Goal: Information Seeking & Learning: Learn about a topic

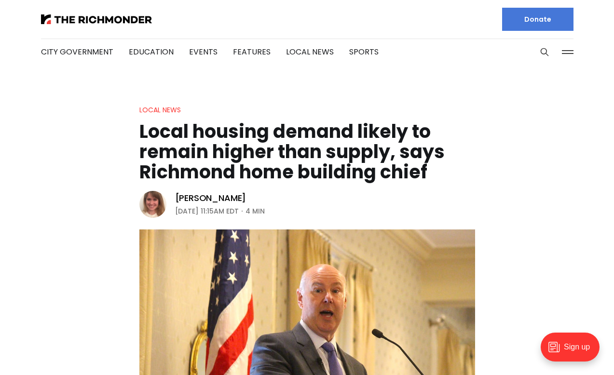
click at [50, 170] on header "Local News Local housing demand likely to remain higher than supply, says Richm…" at bounding box center [307, 287] width 614 height 366
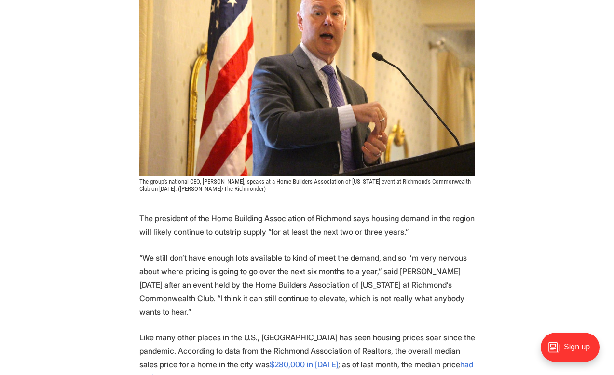
scroll to position [344, 0]
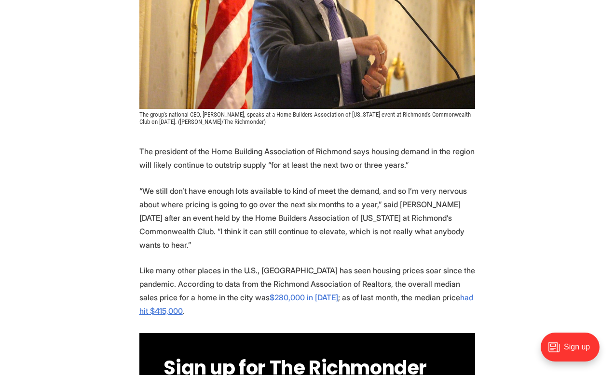
click at [355, 163] on p "The president of the Home Building Association of Richmond says housing demand …" at bounding box center [307, 158] width 336 height 27
drag, startPoint x: 384, startPoint y: 151, endPoint x: 449, endPoint y: 169, distance: 67.4
click at [449, 169] on p "The president of the Home Building Association of Richmond says housing demand …" at bounding box center [307, 158] width 336 height 27
copy p "housing demand in the region will likely continue to outstrip supply “for at le…"
click at [235, 231] on p "“We still don’t have enough lots available to kind of meet the demand, and so I…" at bounding box center [307, 218] width 336 height 68
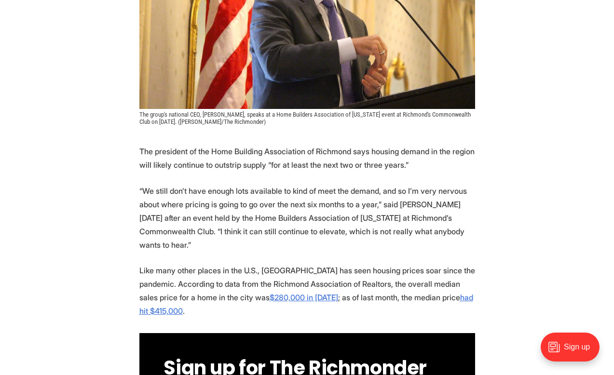
click at [141, 191] on p "“We still don’t have enough lots available to kind of meet the demand, and so I…" at bounding box center [307, 218] width 336 height 68
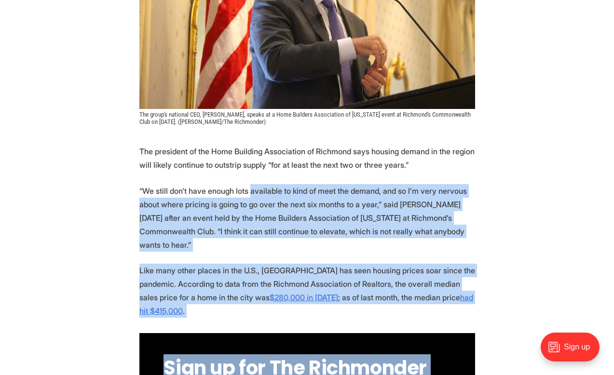
drag, startPoint x: 139, startPoint y: 189, endPoint x: 257, endPoint y: 187, distance: 117.7
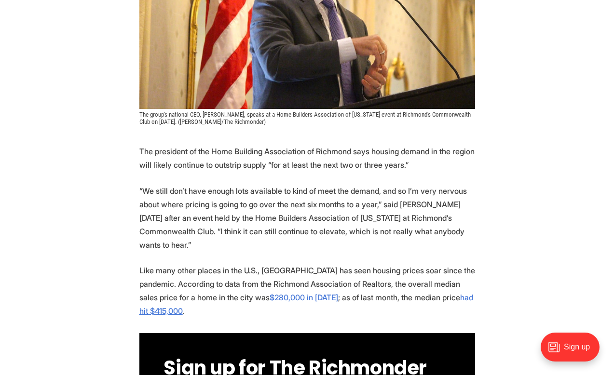
click at [212, 196] on p "“We still don’t have enough lots available to kind of meet the demand, and so I…" at bounding box center [307, 218] width 336 height 68
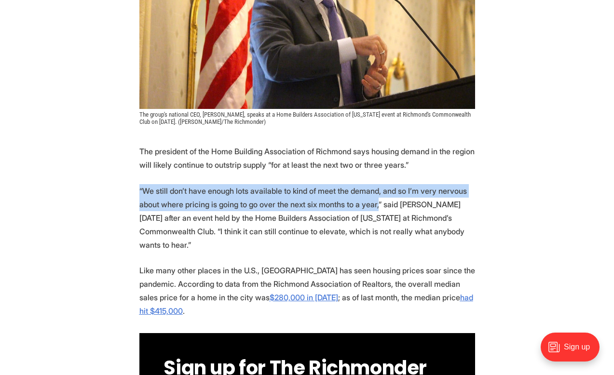
drag, startPoint x: 139, startPoint y: 191, endPoint x: 424, endPoint y: 206, distance: 284.6
click at [424, 206] on p "“We still don’t have enough lots available to kind of meet the demand, and so I…" at bounding box center [307, 218] width 336 height 68
copy p "“We still don’t have enough lots available to kind of meet the demand, and so I…"
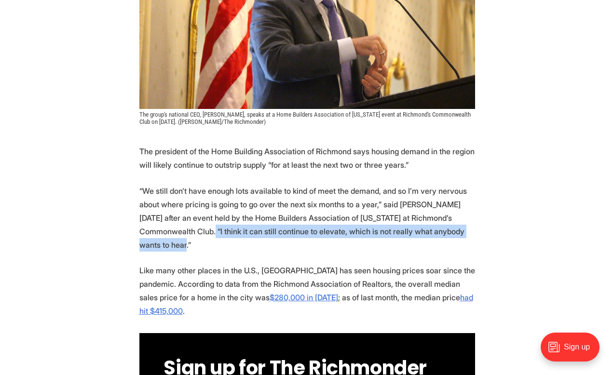
drag, startPoint x: 267, startPoint y: 231, endPoint x: 247, endPoint y: 247, distance: 25.9
click at [247, 247] on p "“We still don’t have enough lots available to kind of meet the demand, and so I…" at bounding box center [307, 218] width 336 height 68
copy p "I think it can still continue to elevate, which is not really what anybody want…"
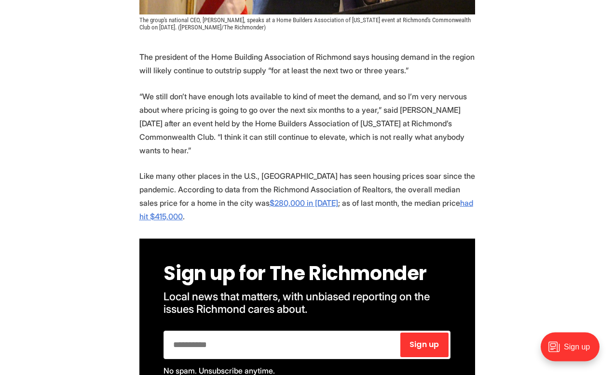
scroll to position [443, 0]
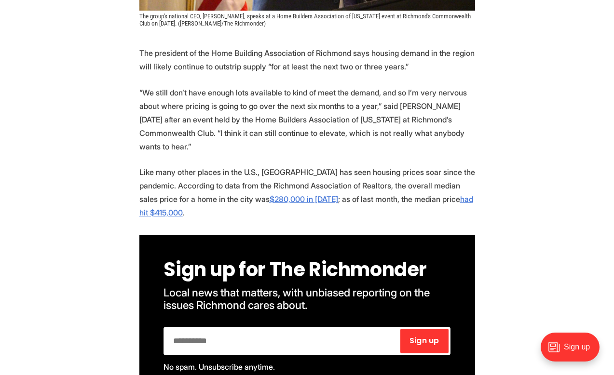
drag, startPoint x: 179, startPoint y: 184, endPoint x: 257, endPoint y: 213, distance: 83.6
click at [257, 213] on p "Like many other places in the U.S., Richmond has seen housing prices soar since…" at bounding box center [307, 192] width 336 height 54
copy p "According to data from the Richmond Association of Realtors, the overall median…"
click at [435, 149] on p "“We still don’t have enough lots available to kind of meet the demand, and so I…" at bounding box center [307, 120] width 336 height 68
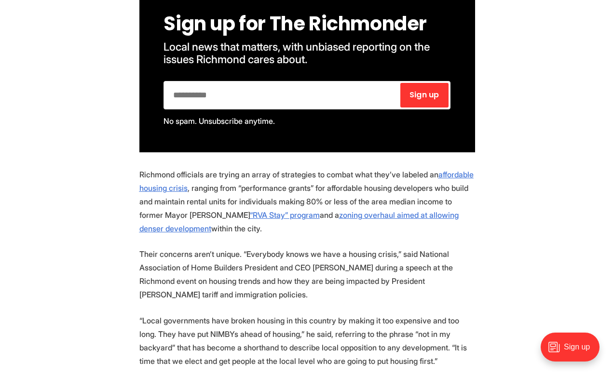
scroll to position [738, 0]
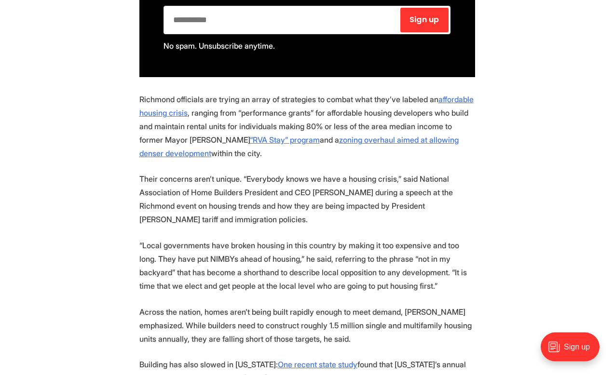
scroll to position [787, 0]
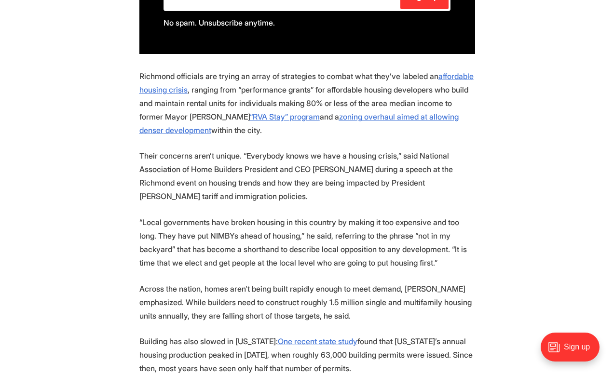
click at [371, 91] on p "Richmond officials are trying an array of strategies to combat what they’ve lab…" at bounding box center [307, 103] width 336 height 68
drag, startPoint x: 426, startPoint y: 117, endPoint x: 377, endPoint y: 133, distance: 51.4
click at [377, 133] on p "Richmond officials are trying an array of strategies to combat what they’ve lab…" at bounding box center [307, 103] width 336 height 68
copy p "zoning overhaul aimed at allowing denser development within the city."
click at [330, 200] on p "Their concerns aren’t unique. “Everybody knows we have a housing crisis,” said …" at bounding box center [307, 176] width 336 height 54
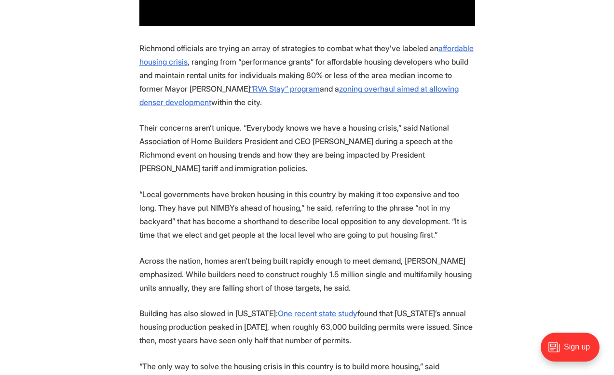
scroll to position [837, 0]
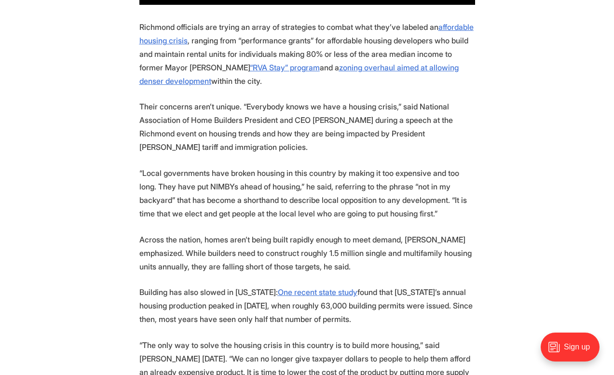
click at [520, 174] on section "The president of the Home Building Association of Richmond says housing demand …" at bounding box center [307, 354] width 614 height 1402
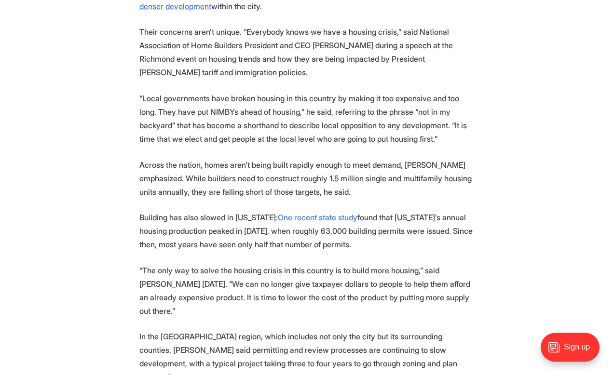
scroll to position [935, 0]
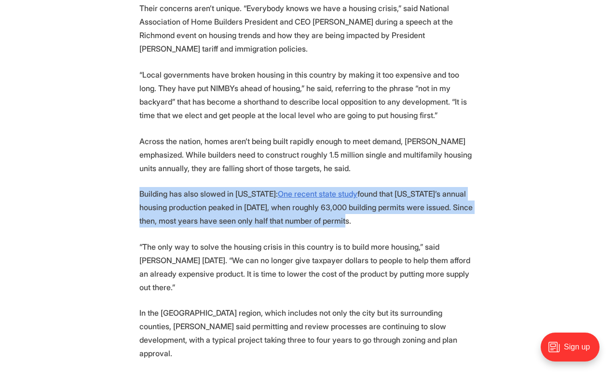
drag, startPoint x: 140, startPoint y: 193, endPoint x: 387, endPoint y: 229, distance: 249.7
click at [387, 229] on section "The president of the Home Building Association of Richmond says housing demand …" at bounding box center [307, 255] width 614 height 1402
copy p "Building has also slowed in Virginia: One recent state study found that Virgini…"
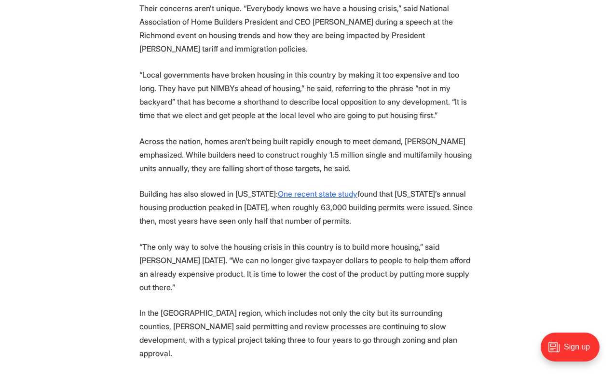
click at [202, 288] on p "“The only way to solve the housing crisis in this country is to build more hous…" at bounding box center [307, 267] width 336 height 54
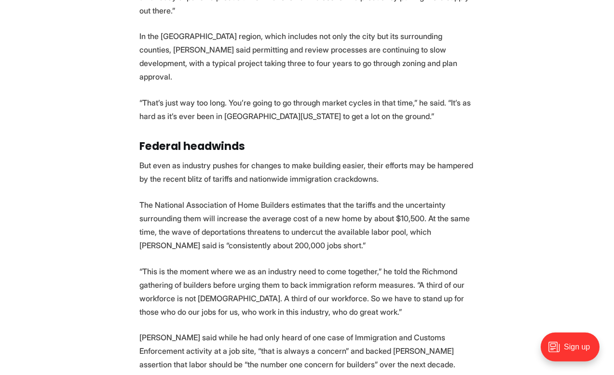
scroll to position [1230, 0]
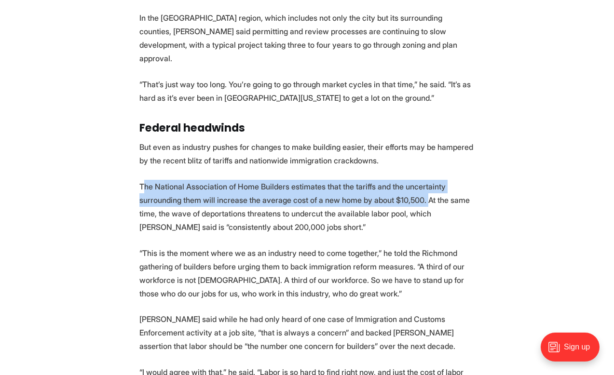
drag, startPoint x: 143, startPoint y: 177, endPoint x: 440, endPoint y: 193, distance: 297.1
click at [440, 193] on p "The National Association of Home Builders estimates that the tariffs and the un…" at bounding box center [307, 207] width 336 height 54
copy p "he National Association of Home Builders estimates that the tariffs and the unc…"
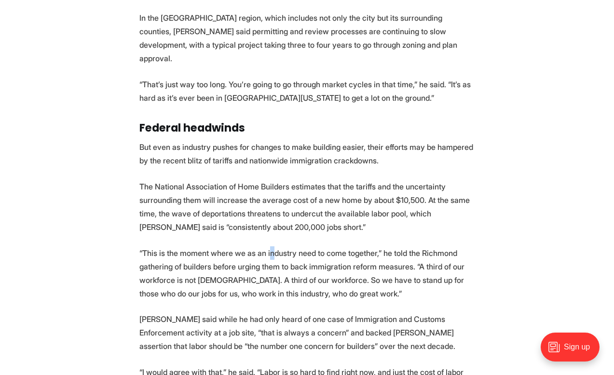
click at [277, 247] on p "“This is the moment where we as an industry need to come together,” he told the…" at bounding box center [307, 274] width 336 height 54
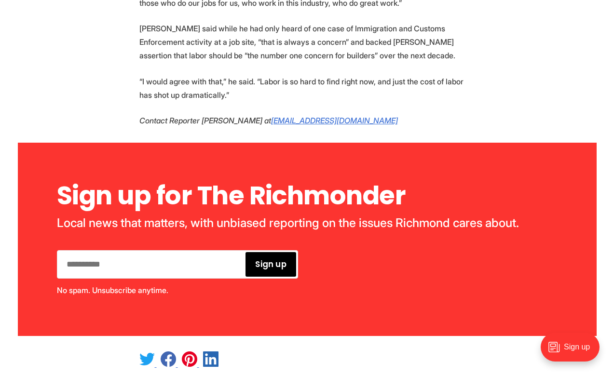
scroll to position [1378, 0]
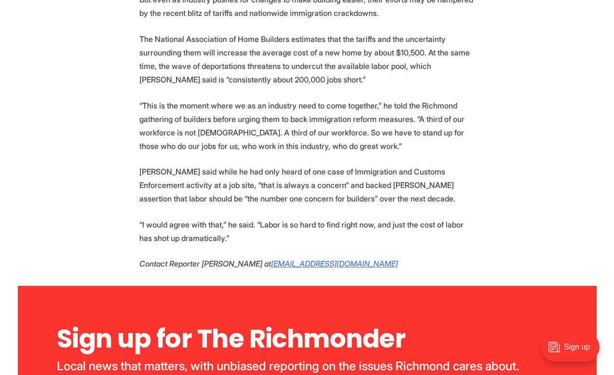
click at [255, 174] on p "Joyce said while he had only heard of one case of Immigration and Customs Enfor…" at bounding box center [307, 185] width 336 height 41
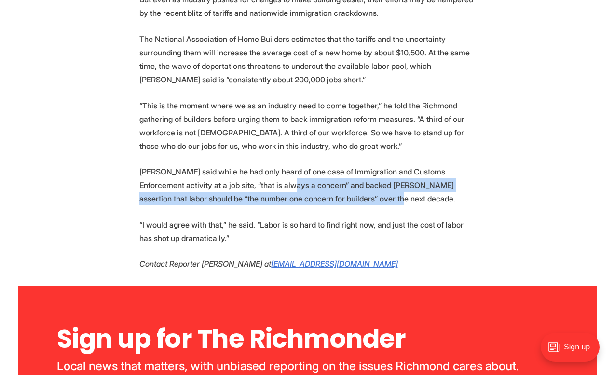
drag, startPoint x: 400, startPoint y: 185, endPoint x: 284, endPoint y: 171, distance: 117.1
click at [284, 171] on p "Joyce said while he had only heard of one case of Immigration and Customs Enfor…" at bounding box center [307, 185] width 336 height 41
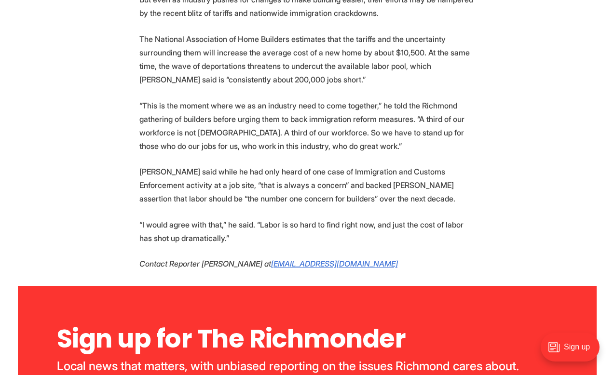
click at [225, 165] on p "Joyce said while he had only heard of one case of Immigration and Customs Enfor…" at bounding box center [307, 185] width 336 height 41
click at [350, 166] on p "Joyce said while he had only heard of one case of Immigration and Customs Enfor…" at bounding box center [307, 185] width 336 height 41
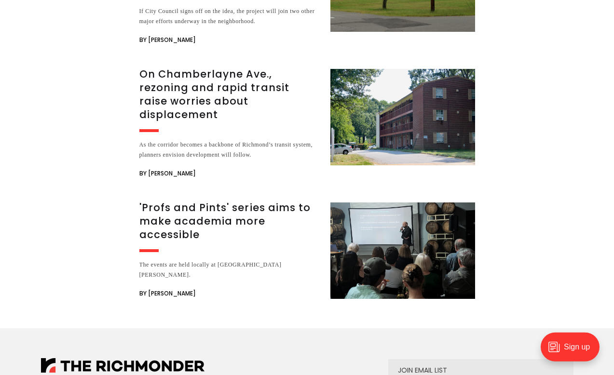
scroll to position [2215, 0]
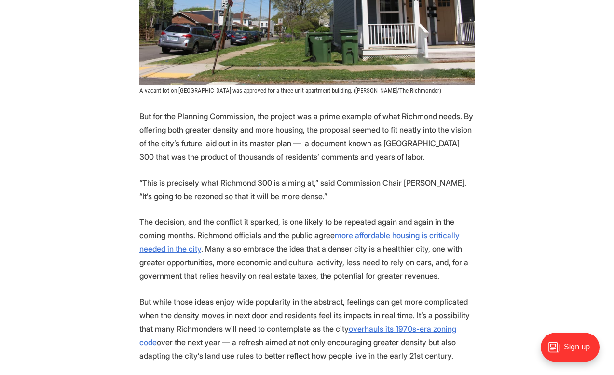
scroll to position [935, 0]
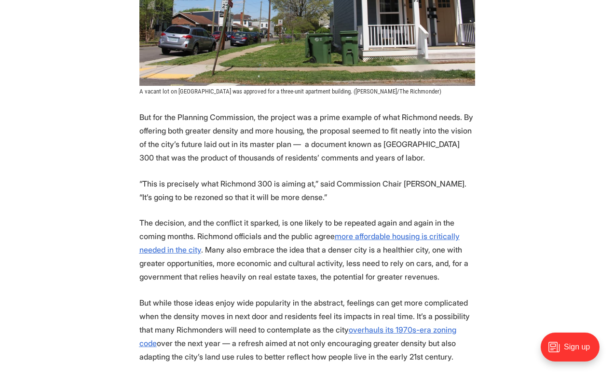
click at [192, 115] on p "But for the Planning Commission, the project was a prime example of what Richmo…" at bounding box center [307, 137] width 336 height 54
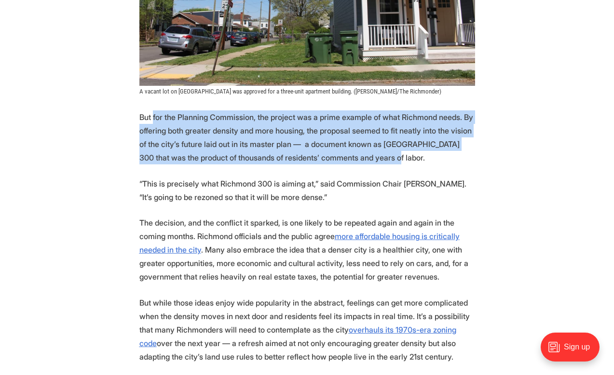
drag, startPoint x: 153, startPoint y: 97, endPoint x: 178, endPoint y: 145, distance: 53.9
click at [178, 145] on p "But for the Planning Commission, the project was a prime example of what Richmo…" at bounding box center [307, 137] width 336 height 54
copy p "for the Planning Commission, the project was a prime example of what Richmond n…"
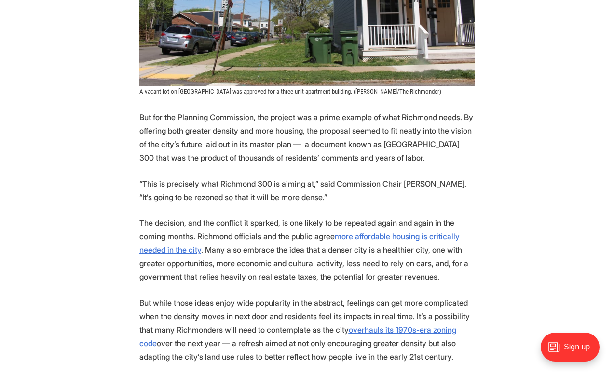
click at [144, 190] on p "“This is precisely what Richmond 300 is aiming at,” said Commission Chair Rodne…" at bounding box center [307, 190] width 336 height 27
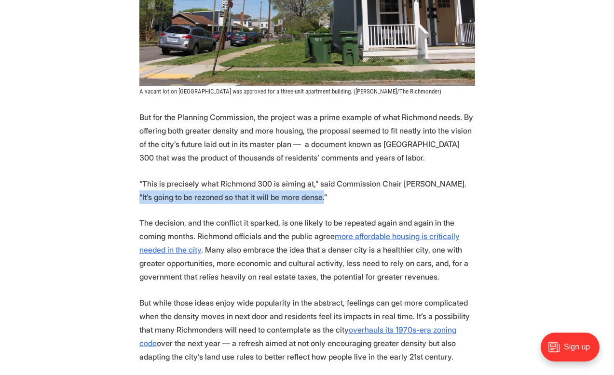
drag, startPoint x: 137, startPoint y: 191, endPoint x: 338, endPoint y: 200, distance: 200.9
copy p "“It’s going to be rezoned so that it will be more dense.”"
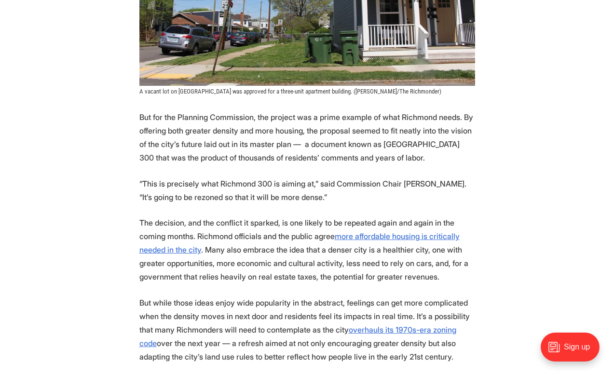
click at [200, 232] on p "The decision, and the conflict it sparked, is one likely to be repeated again a…" at bounding box center [307, 250] width 336 height 68
drag, startPoint x: 201, startPoint y: 228, endPoint x: 211, endPoint y: 281, distance: 53.6
click at [211, 281] on p "The decision, and the conflict it sparked, is one likely to be repeated again a…" at bounding box center [307, 250] width 336 height 68
copy p "Richmond officials and the public agree more affordable housing is critically n…"
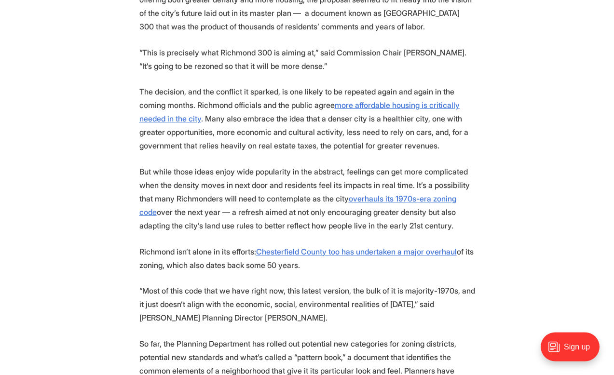
scroll to position [1083, 0]
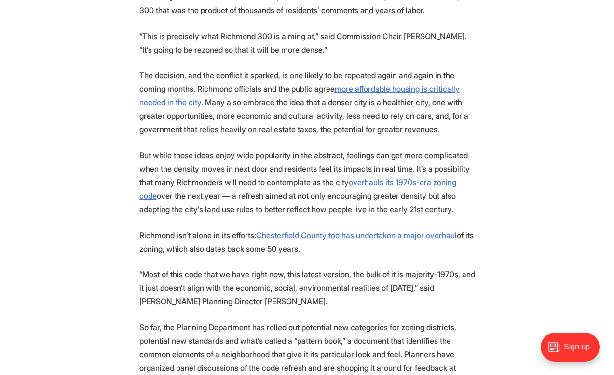
click at [314, 202] on p "But while those ideas enjoy wide popularity in the abstract, feelings can get m…" at bounding box center [307, 183] width 336 height 68
drag, startPoint x: 401, startPoint y: 189, endPoint x: 247, endPoint y: 234, distance: 160.6
click at [247, 216] on p "But while those ideas enjoy wide popularity in the abstract, feelings can get m…" at bounding box center [307, 183] width 336 height 68
copy p "city overhauls its 1970s-era zoning code over the next year — a refresh aimed a…"
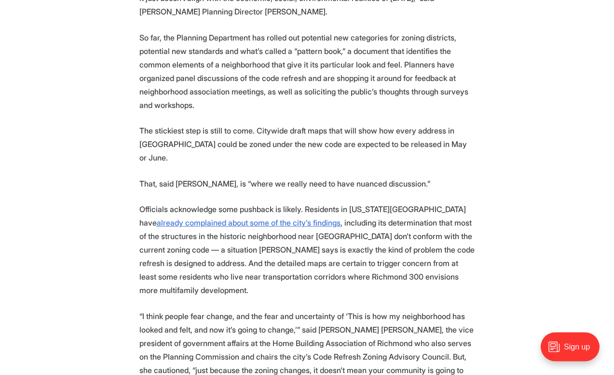
scroll to position [1378, 0]
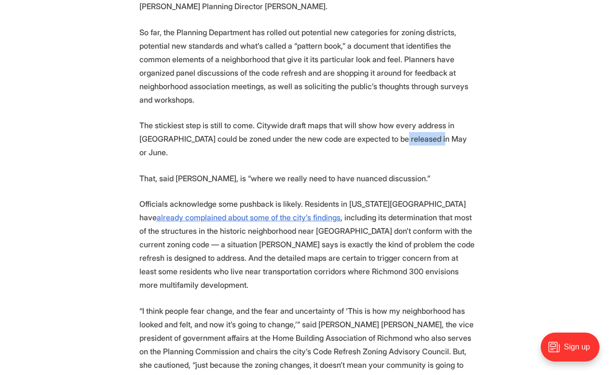
drag, startPoint x: 411, startPoint y: 162, endPoint x: 451, endPoint y: 161, distance: 40.1
click at [452, 159] on p "The stickiest step is still to come. Citywide draft maps that will show how eve…" at bounding box center [307, 139] width 336 height 41
click at [265, 159] on p "The stickiest step is still to come. Citywide draft maps that will show how eve…" at bounding box center [307, 139] width 336 height 41
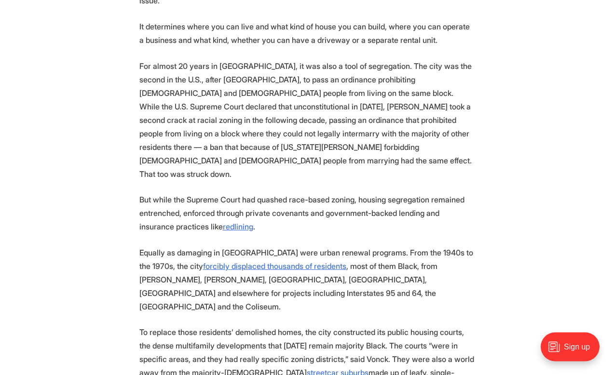
scroll to position [2510, 0]
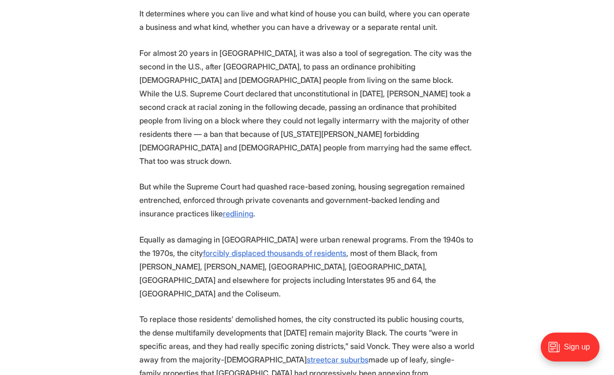
click at [334, 153] on p "For almost 20 years in Richmond, it was also a tool of segregation. The city wa…" at bounding box center [307, 107] width 336 height 122
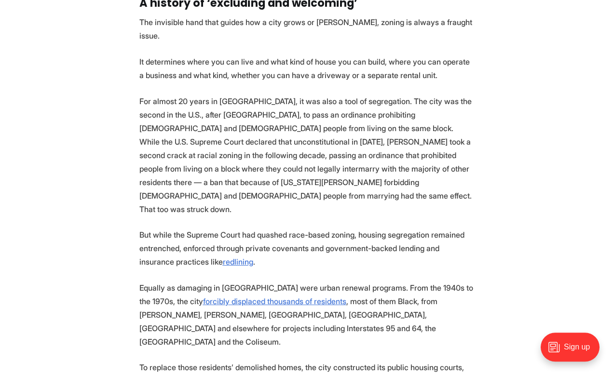
scroll to position [2461, 0]
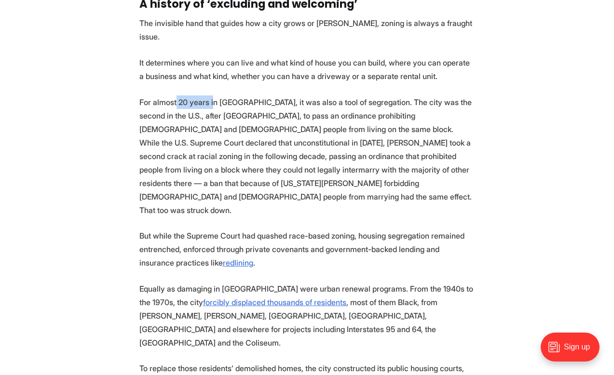
drag, startPoint x: 178, startPoint y: 151, endPoint x: 217, endPoint y: 151, distance: 39.6
click at [217, 151] on p "For almost 20 years in Richmond, it was also a tool of segregation. The city wa…" at bounding box center [307, 157] width 336 height 122
click at [182, 149] on p "For almost 20 years in Richmond, it was also a tool of segregation. The city wa…" at bounding box center [307, 157] width 336 height 122
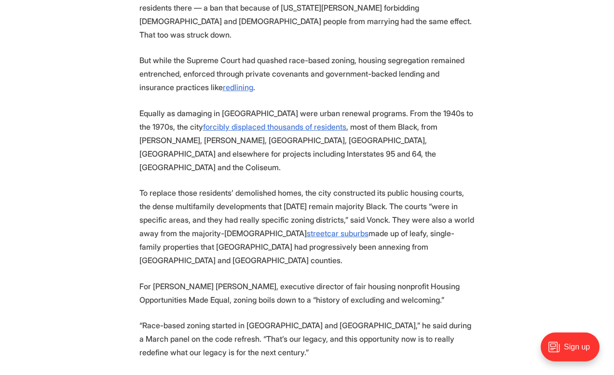
scroll to position [2657, 0]
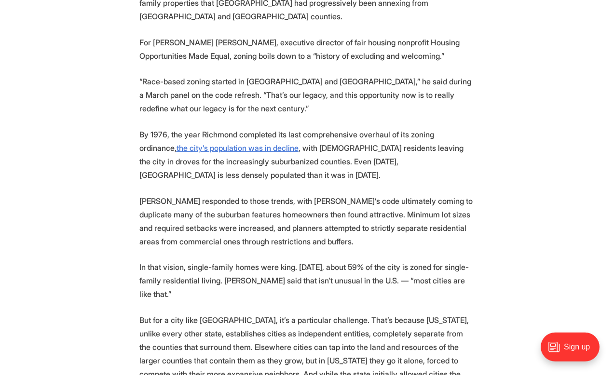
scroll to position [2904, 0]
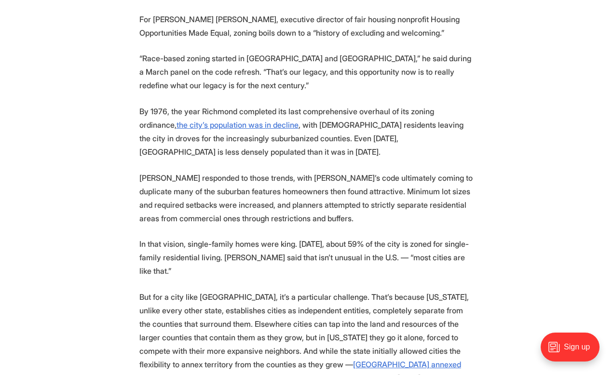
click at [502, 206] on section "In the city of Richmond, few things provoke more feelings than a vacant lot. 30…" at bounding box center [307, 376] width 614 height 5632
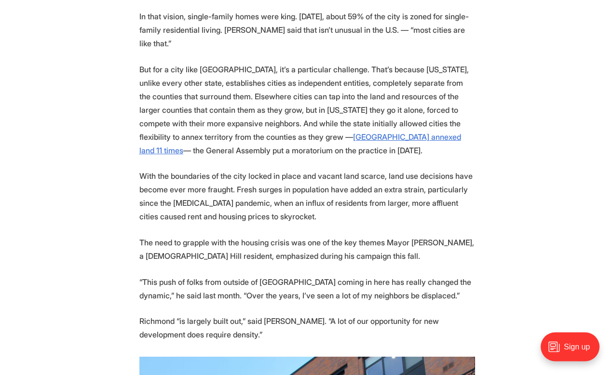
scroll to position [3150, 0]
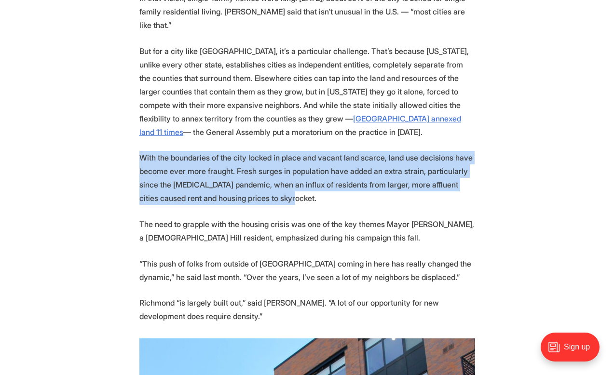
drag, startPoint x: 136, startPoint y: 178, endPoint x: 360, endPoint y: 231, distance: 230.2
click at [360, 231] on section "In the city of Richmond, few things provoke more feelings than a vacant lot. 30…" at bounding box center [307, 130] width 614 height 5632
copy p "With the boundaries of the city locked in place and vacant land scarce, land us…"
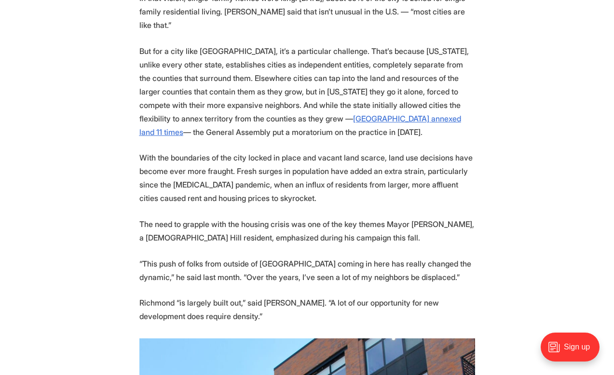
click at [518, 211] on section "In the city of Richmond, few things provoke more feelings than a vacant lot. 30…" at bounding box center [307, 130] width 614 height 5632
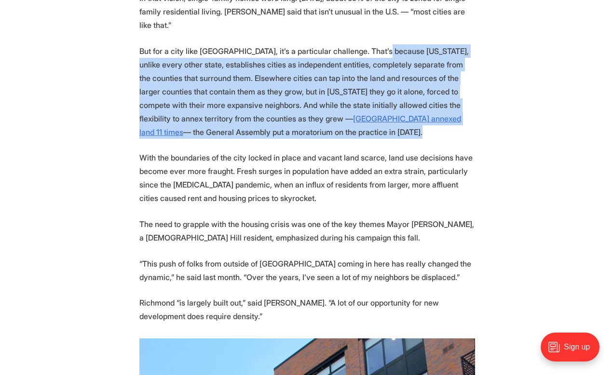
drag, startPoint x: 404, startPoint y: 154, endPoint x: 397, endPoint y: 75, distance: 79.9
click at [397, 75] on p "But for a city like Richmond, it’s a particular challenge. That’s because Virgi…" at bounding box center [307, 91] width 336 height 95
copy p "Virginia, unlike every other state, establishes cities as independent entities,…"
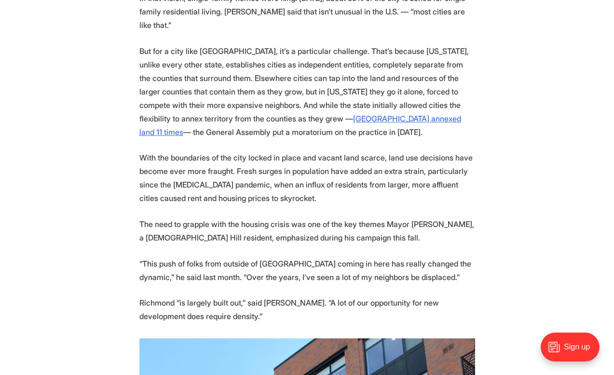
click at [299, 205] on p "With the boundaries of the city locked in place and vacant land scarce, land us…" at bounding box center [307, 178] width 336 height 54
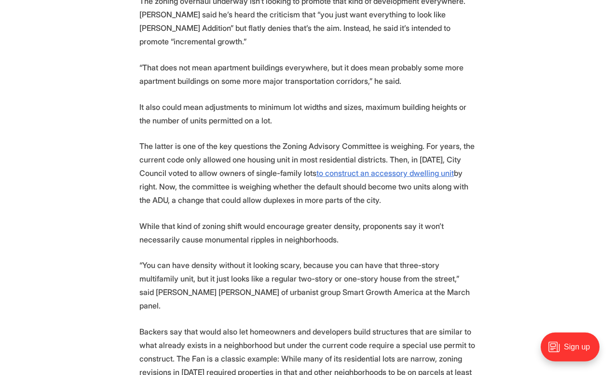
scroll to position [4183, 0]
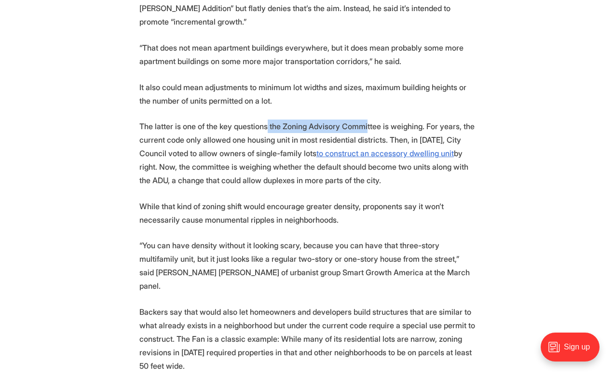
drag, startPoint x: 277, startPoint y: 176, endPoint x: 379, endPoint y: 177, distance: 101.3
click at [379, 177] on p "The latter is one of the key questions the Zoning Advisory Committee is weighin…" at bounding box center [307, 154] width 336 height 68
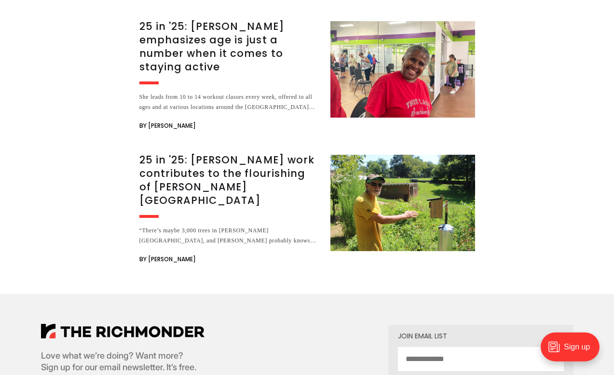
scroll to position [6398, 0]
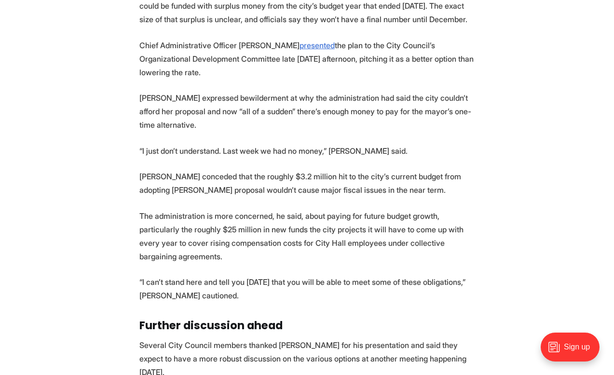
scroll to position [1230, 0]
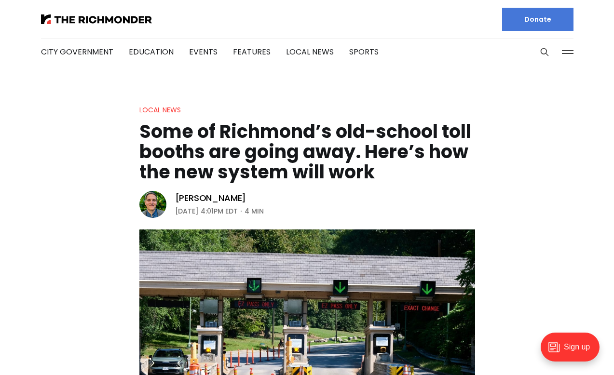
drag, startPoint x: 85, startPoint y: 183, endPoint x: 90, endPoint y: 189, distance: 7.6
click at [85, 185] on header "Local News Some of Richmond’s old-school toll booths are going away. Here’s how…" at bounding box center [307, 269] width 614 height 331
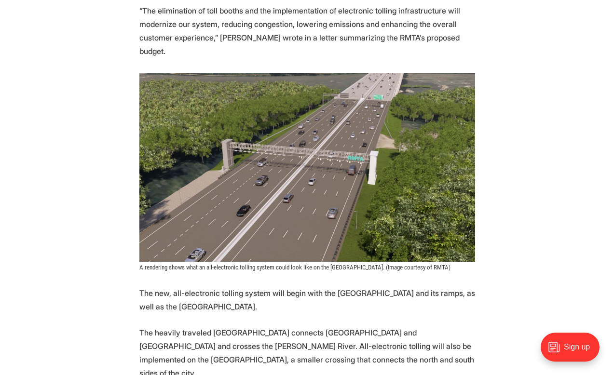
scroll to position [886, 0]
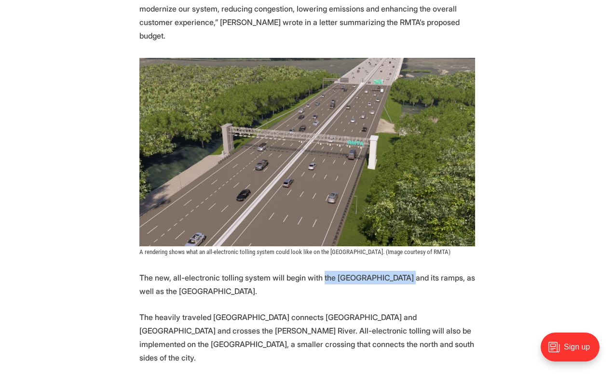
drag, startPoint x: 333, startPoint y: 264, endPoint x: 421, endPoint y: 271, distance: 88.5
click at [421, 271] on p "The new, all-electronic tolling system will begin with the Powhite Parkway and …" at bounding box center [307, 284] width 336 height 27
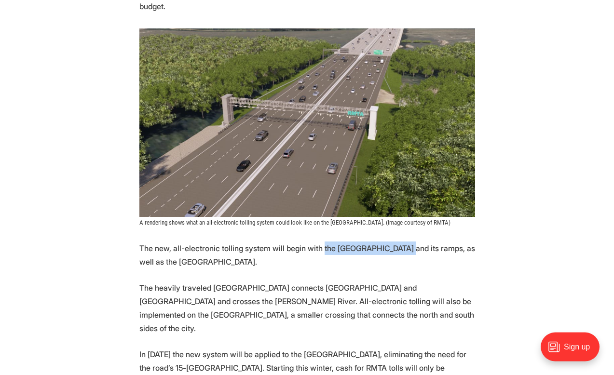
scroll to position [935, 0]
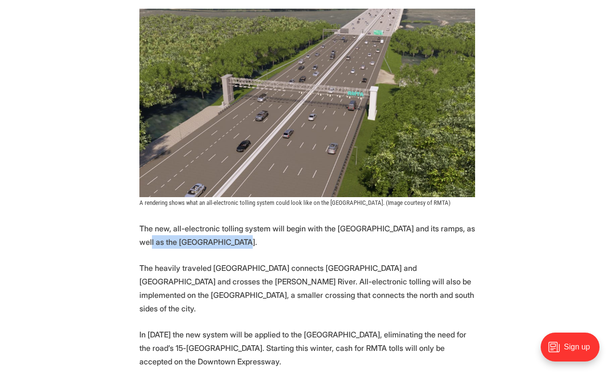
drag, startPoint x: 155, startPoint y: 228, endPoint x: 251, endPoint y: 233, distance: 95.7
click at [251, 233] on p "The new, all-electronic tolling system will begin with the Powhite Parkway and …" at bounding box center [307, 235] width 336 height 27
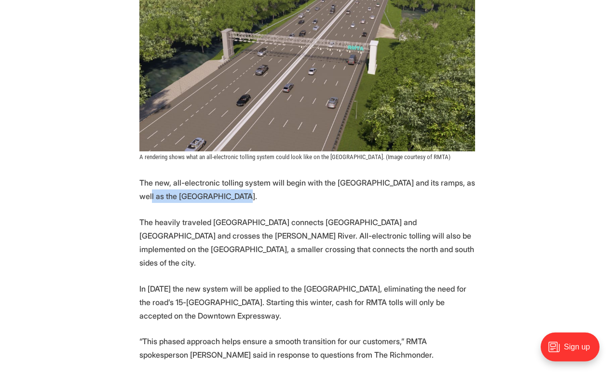
scroll to position [984, 0]
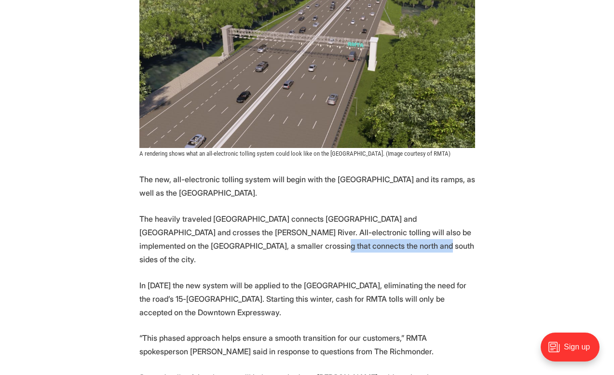
drag, startPoint x: 297, startPoint y: 237, endPoint x: 401, endPoint y: 243, distance: 104.4
click at [400, 243] on section "More automation is coming to Richmond’s tolled expressway system. Starting this…" at bounding box center [307, 275] width 614 height 1608
click at [494, 260] on section "More automation is coming to Richmond’s tolled expressway system. Starting this…" at bounding box center [307, 275] width 614 height 1608
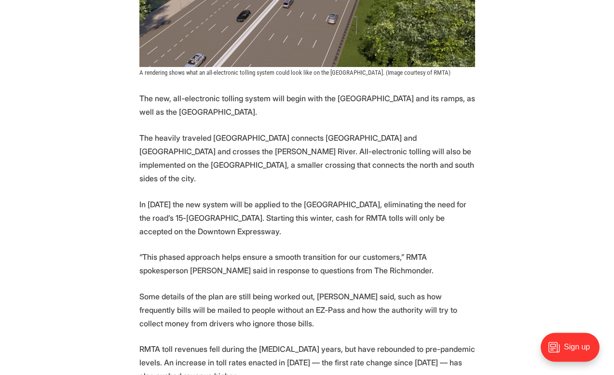
scroll to position [1083, 0]
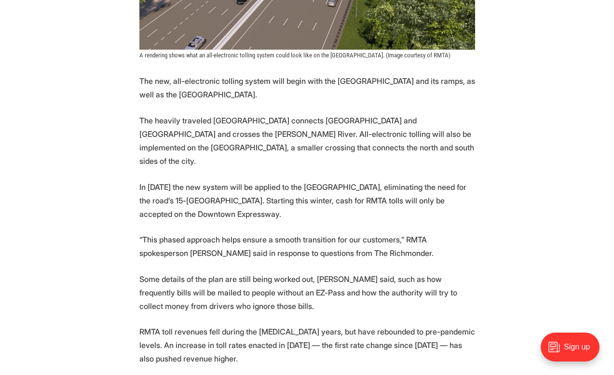
click at [487, 213] on section "More automation is coming to Richmond’s tolled expressway system. Starting this…" at bounding box center [307, 176] width 614 height 1608
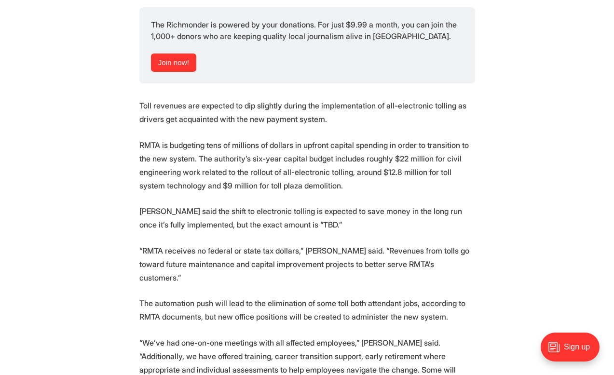
scroll to position [1526, 0]
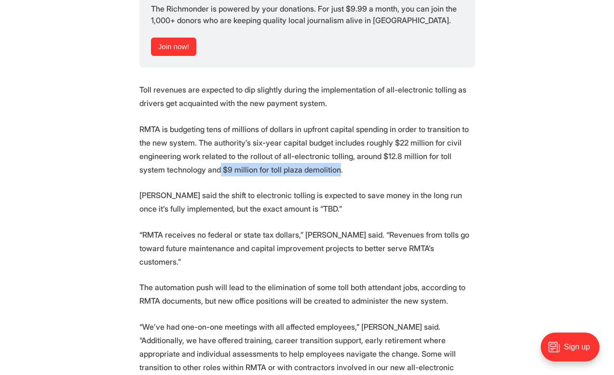
drag, startPoint x: 276, startPoint y: 145, endPoint x: 400, endPoint y: 154, distance: 123.9
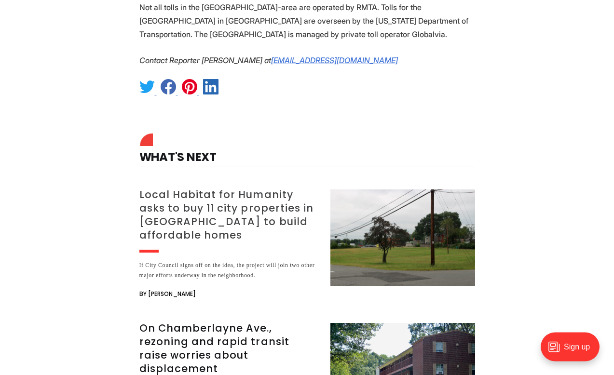
scroll to position [1968, 0]
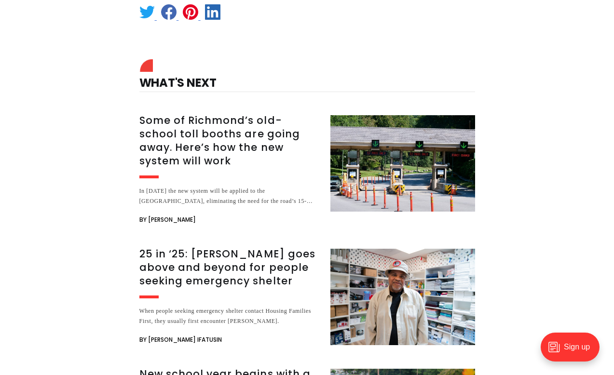
scroll to position [1526, 0]
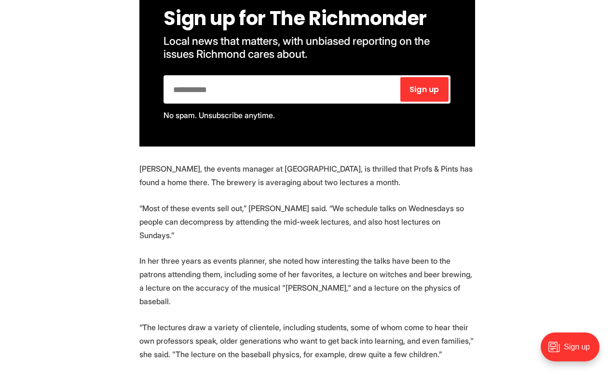
scroll to position [787, 0]
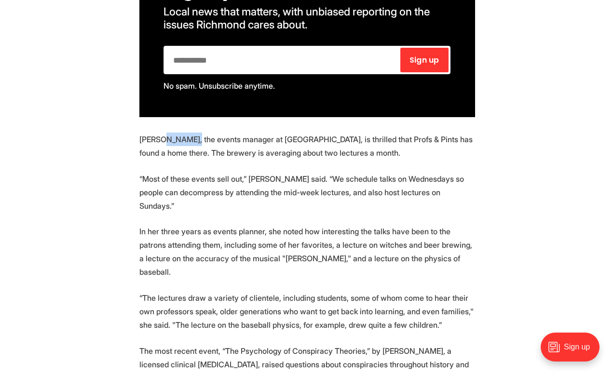
drag, startPoint x: 164, startPoint y: 140, endPoint x: 195, endPoint y: 142, distance: 31.9
click at [195, 142] on p "[PERSON_NAME], the events manager at [GEOGRAPHIC_DATA], is thrilled that Profs …" at bounding box center [307, 146] width 336 height 27
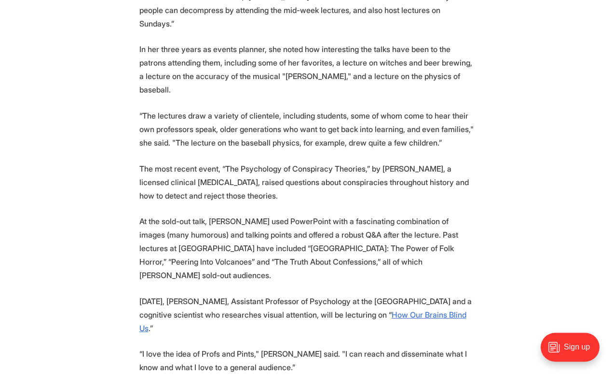
scroll to position [1033, 0]
